Goal: Task Accomplishment & Management: Manage account settings

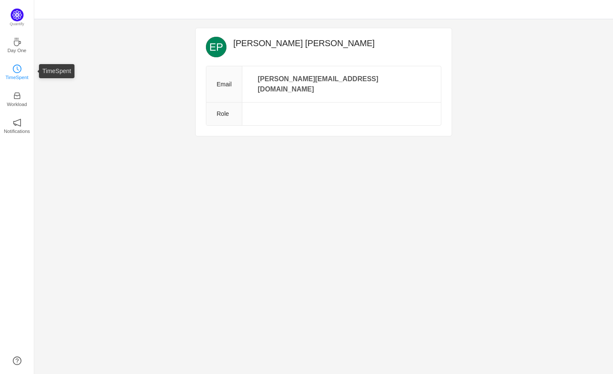
click at [21, 69] on icon "icon: clock-circle" at bounding box center [17, 69] width 9 height 9
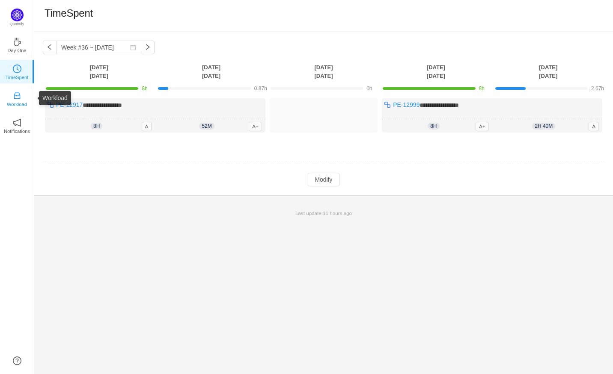
click at [16, 103] on p "Workload" at bounding box center [17, 105] width 20 height 8
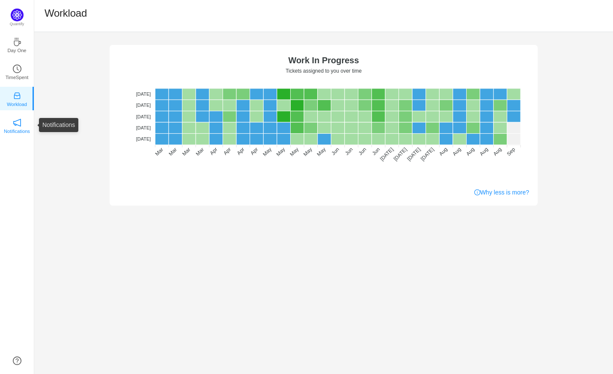
click at [22, 132] on p "Notifications" at bounding box center [17, 132] width 26 height 8
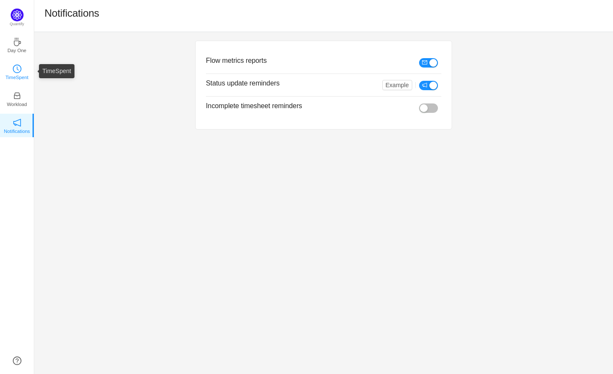
click at [21, 73] on link "TimeSpent" at bounding box center [17, 71] width 9 height 9
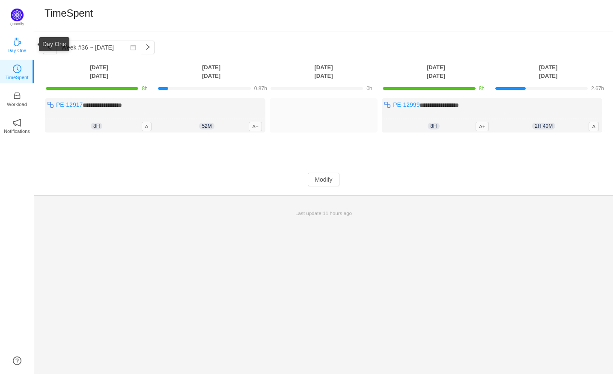
click at [21, 44] on icon "icon: coffee" at bounding box center [17, 42] width 9 height 9
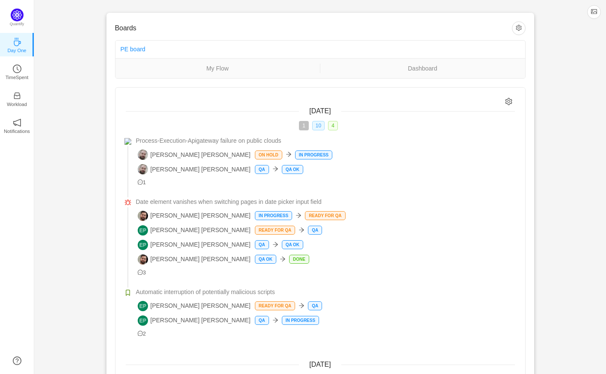
click at [321, 127] on span "10" at bounding box center [318, 125] width 12 height 9
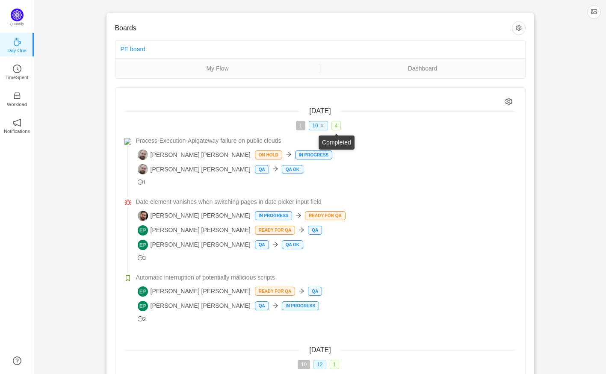
click at [335, 129] on span "4" at bounding box center [337, 125] width 10 height 9
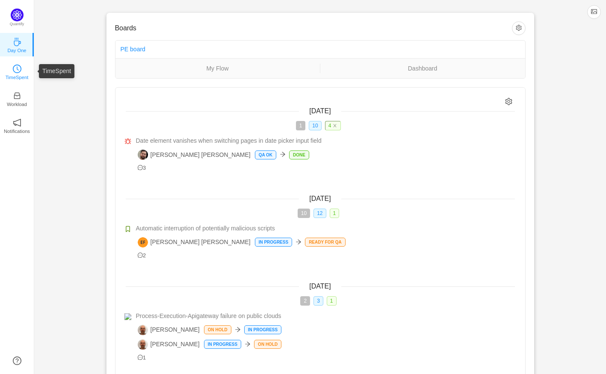
click at [19, 74] on p "TimeSpent" at bounding box center [17, 78] width 23 height 8
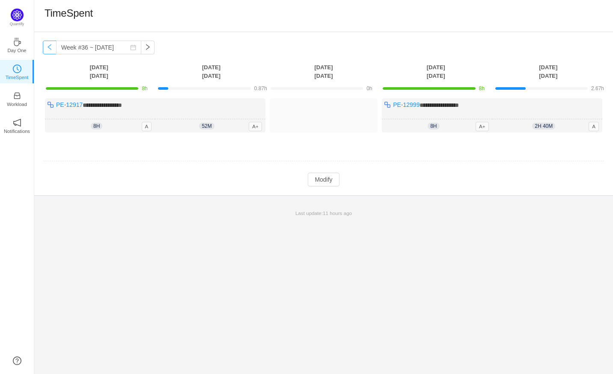
click at [50, 50] on button "button" at bounding box center [50, 48] width 14 height 14
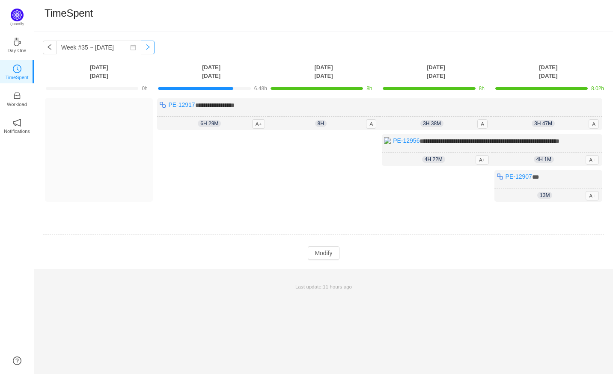
click at [141, 49] on button "button" at bounding box center [148, 48] width 14 height 14
type input "Week #36 ~ [DATE]"
